Goal: Information Seeking & Learning: Learn about a topic

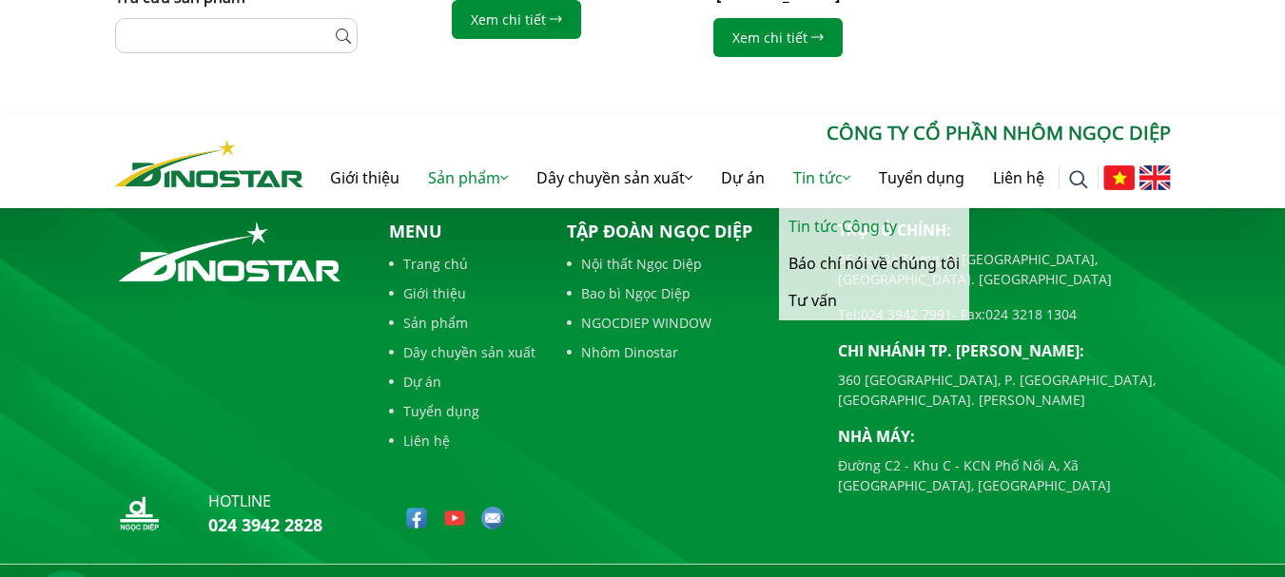
click at [812, 219] on link "Tin tức Công ty" at bounding box center [874, 226] width 190 height 37
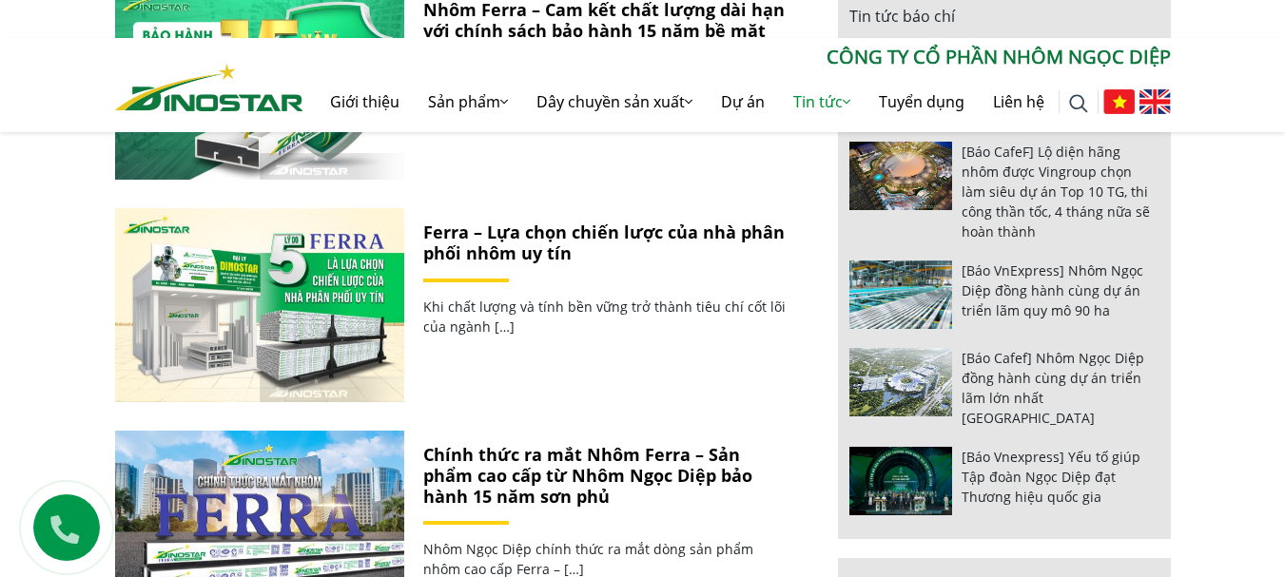
scroll to position [1236, 0]
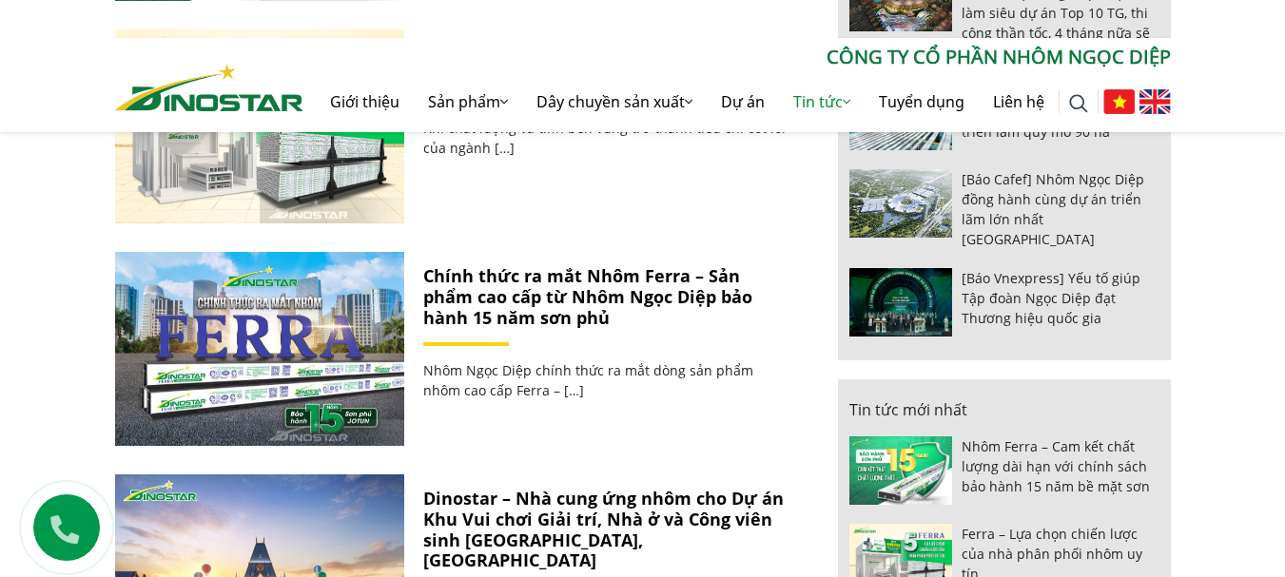
click at [548, 282] on link "Chính thức ra mắt Nhôm Ferra – Sản phẩm cao cấp từ Nhôm Ngọc Diệp bảo hành 15 n…" at bounding box center [587, 296] width 329 height 64
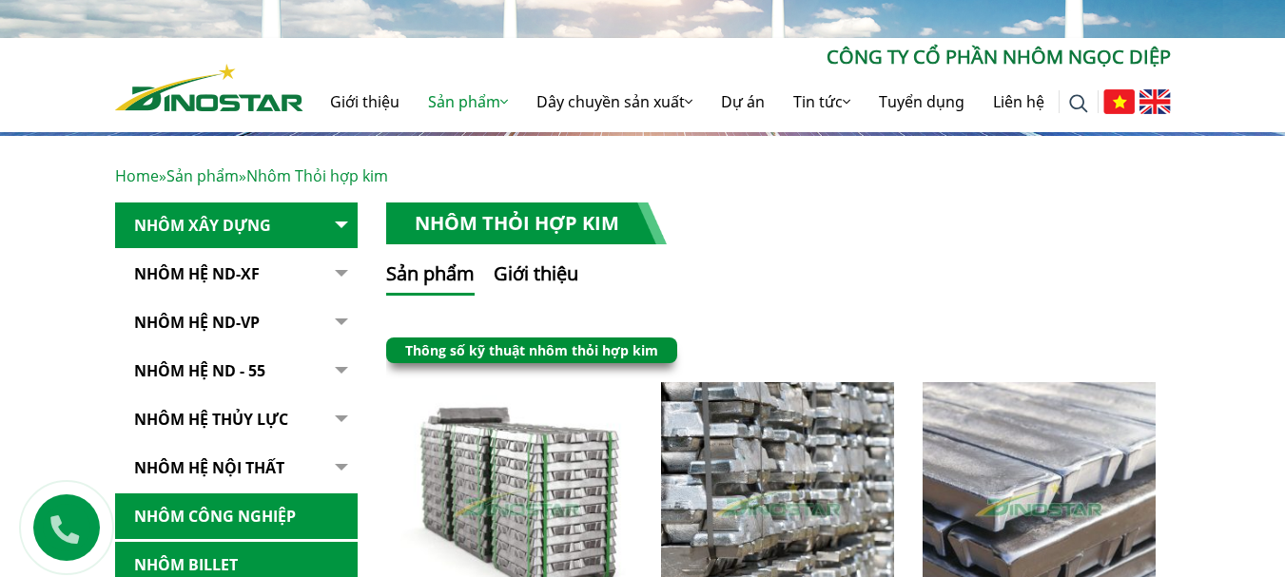
scroll to position [293, 0]
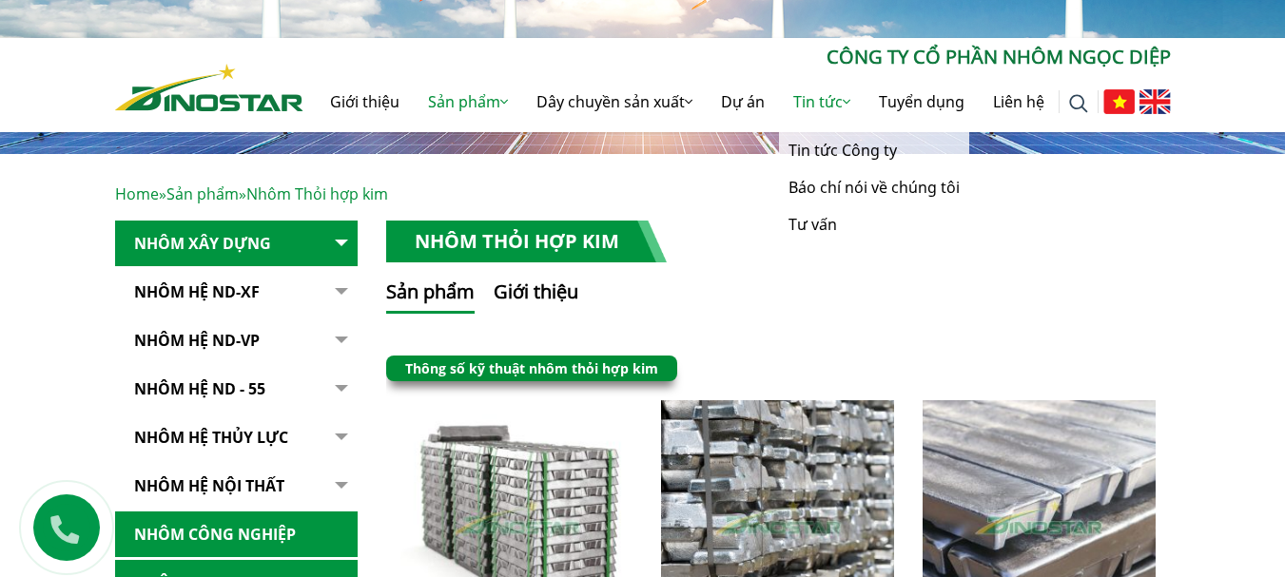
click at [826, 91] on link "Tin tức" at bounding box center [822, 101] width 86 height 61
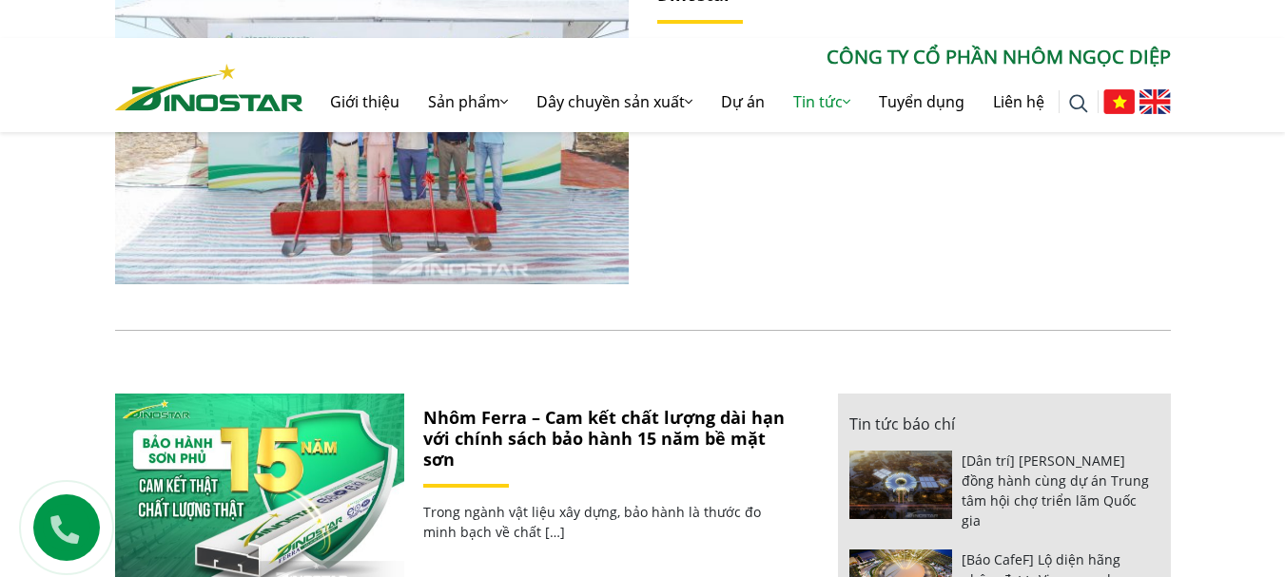
scroll to position [476, 0]
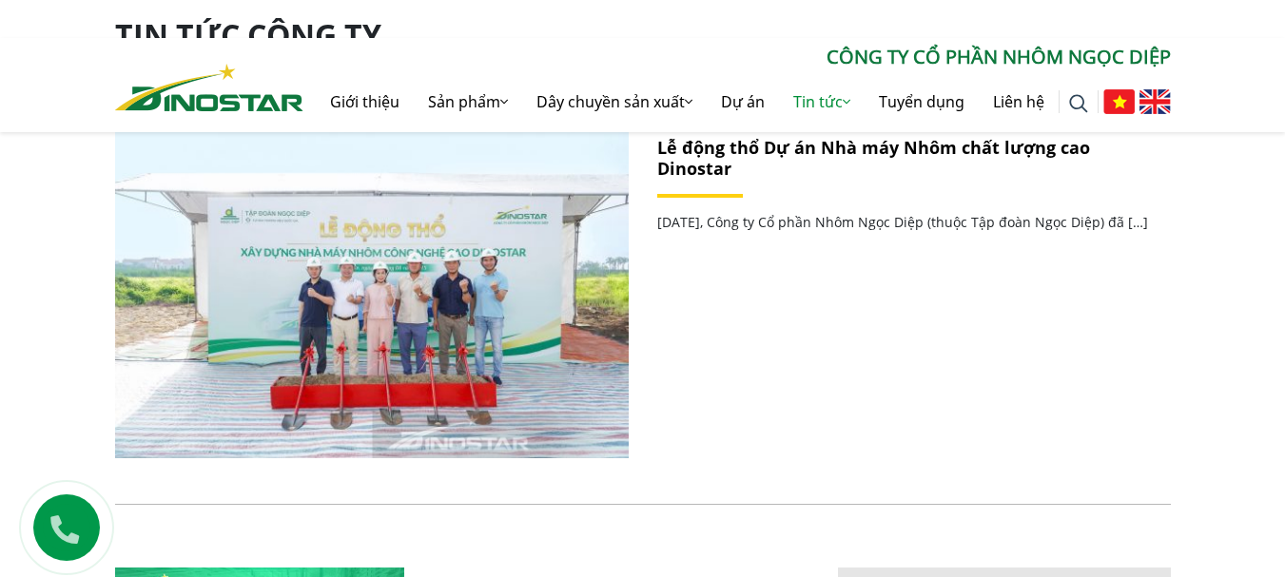
click at [744, 146] on link "Lễ động thổ Dự án Nhà máy Nhôm chất lượng cao Dinostar" at bounding box center [873, 158] width 433 height 44
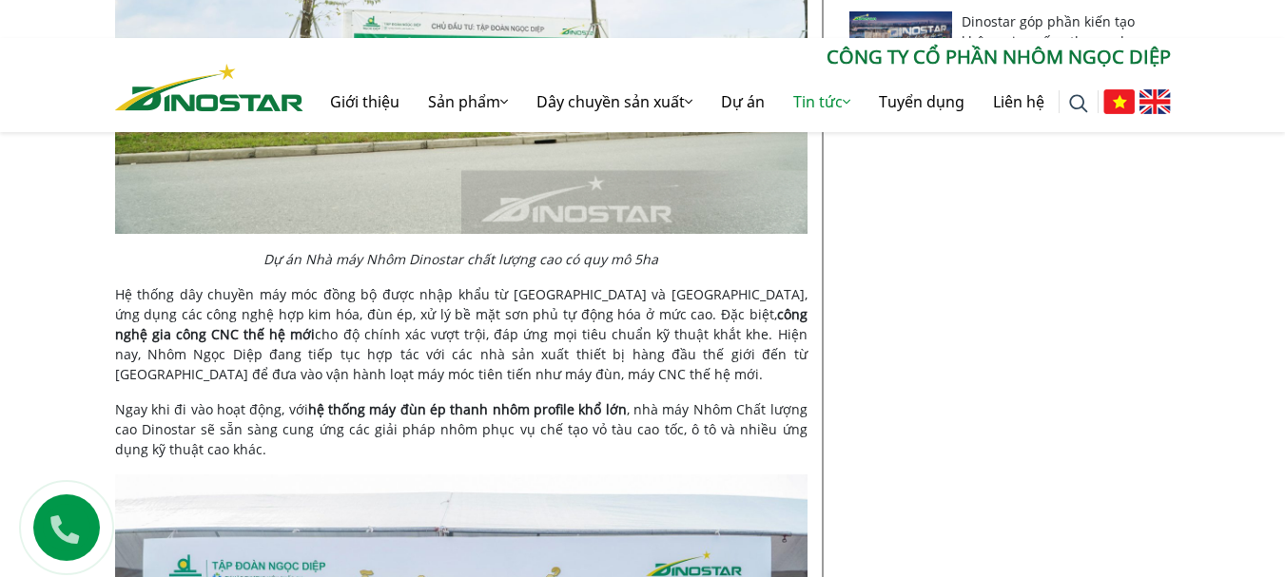
scroll to position [1522, 0]
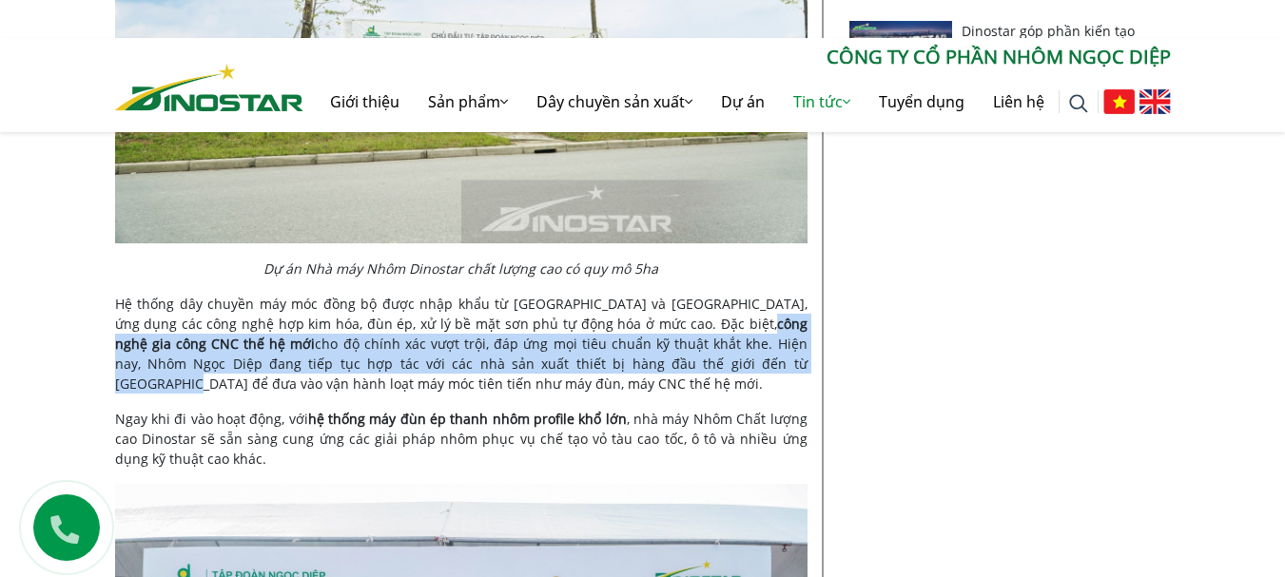
drag, startPoint x: 577, startPoint y: 322, endPoint x: 572, endPoint y: 358, distance: 35.6
click at [572, 358] on p "Hệ thống dây chuyền máy móc đồng bộ được nhập khẩu từ châu Âu và Nhật Bản, ứng …" at bounding box center [461, 344] width 692 height 100
click at [520, 345] on p "Hệ thống dây chuyền máy móc đồng bộ được nhập khẩu từ châu Âu và Nhật Bản, ứng …" at bounding box center [461, 344] width 692 height 100
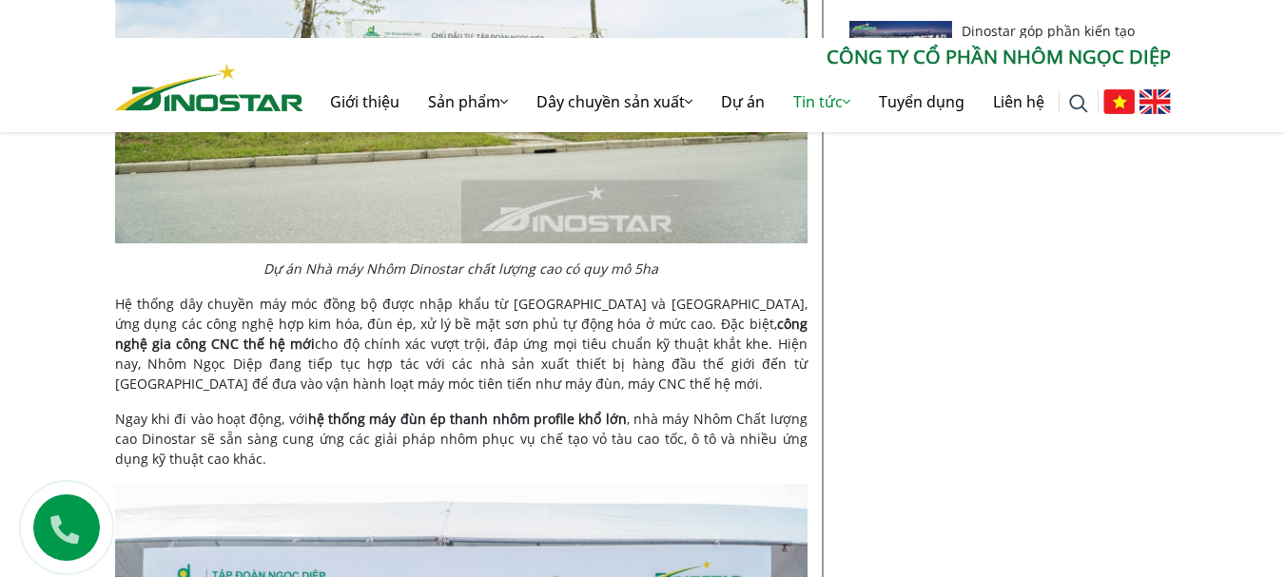
click at [1144, 96] on img at bounding box center [1154, 101] width 31 height 25
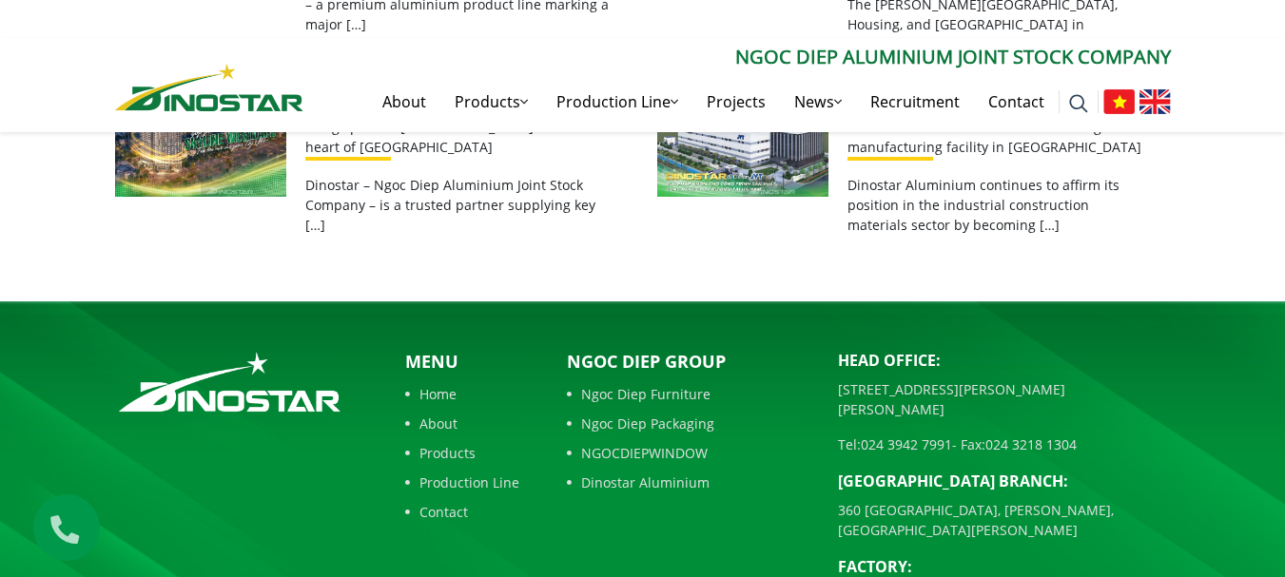
scroll to position [4148, 0]
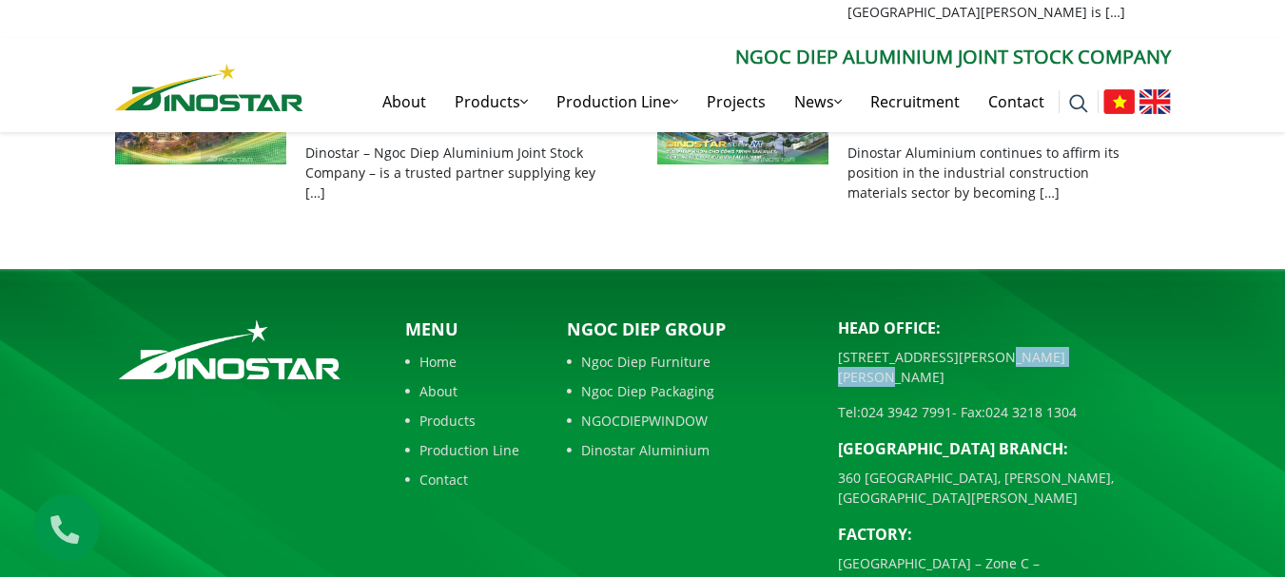
drag, startPoint x: 980, startPoint y: 281, endPoint x: 1077, endPoint y: 281, distance: 96.1
click at [1077, 347] on p "35 Hai Ba Trung Street, Cua Nam Ward, Hanoi City" at bounding box center [1004, 367] width 333 height 40
copy p "Cua Nam Ward"
drag, startPoint x: 1000, startPoint y: 377, endPoint x: 1085, endPoint y: 382, distance: 85.8
click at [1085, 468] on p "360 Dien Bien Phu Street, Gia Dinh Ward, Ho Chi Minh City" at bounding box center [1004, 488] width 333 height 40
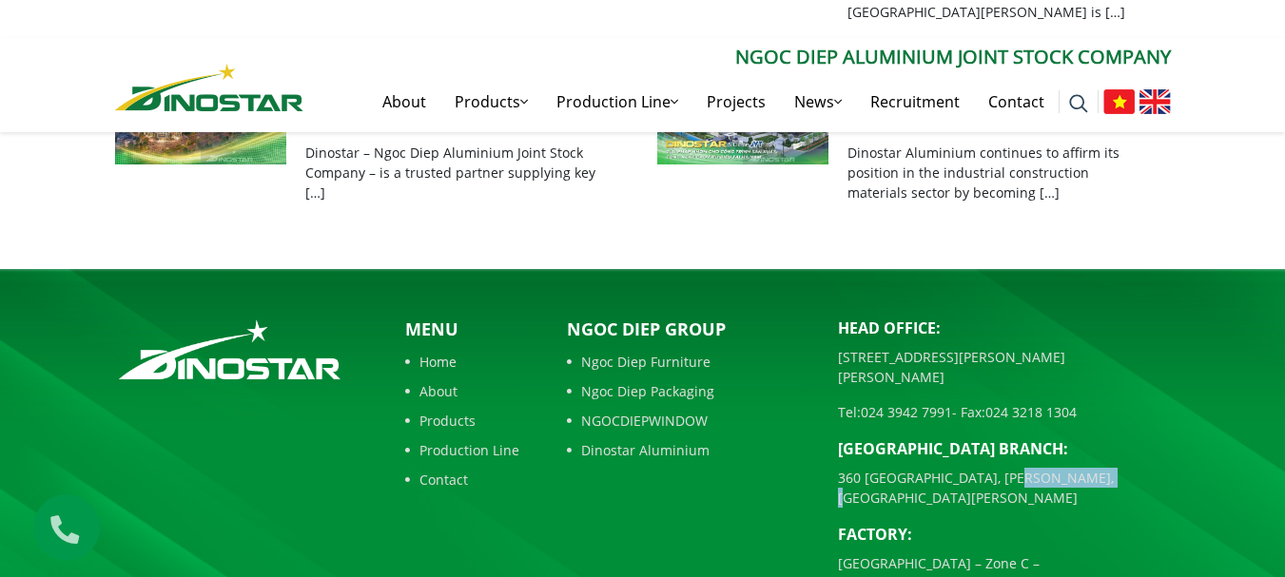
copy p "Gia Dinh Ward"
click at [943, 523] on p "Factory:" at bounding box center [1004, 534] width 333 height 23
drag, startPoint x: 946, startPoint y: 485, endPoint x: 1125, endPoint y: 468, distance: 179.6
click at [1125, 553] on p "C2 Road – Zone C – Pho Noi A Industrial Zone, Nhu Quynh Commune, Hung Yen Provi…" at bounding box center [1004, 583] width 333 height 60
copy p "Nhu Quynh Commune"
